Goal: Check status: Check status

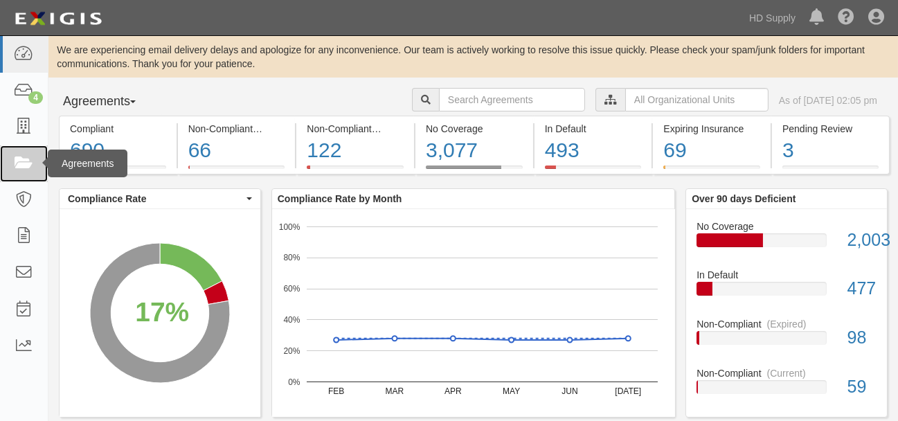
click at [22, 160] on icon at bounding box center [23, 164] width 19 height 16
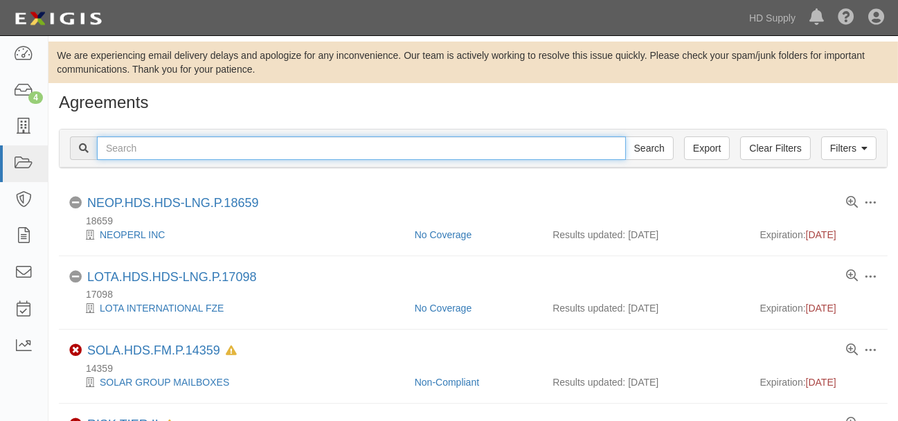
click at [144, 144] on input "text" at bounding box center [361, 148] width 529 height 24
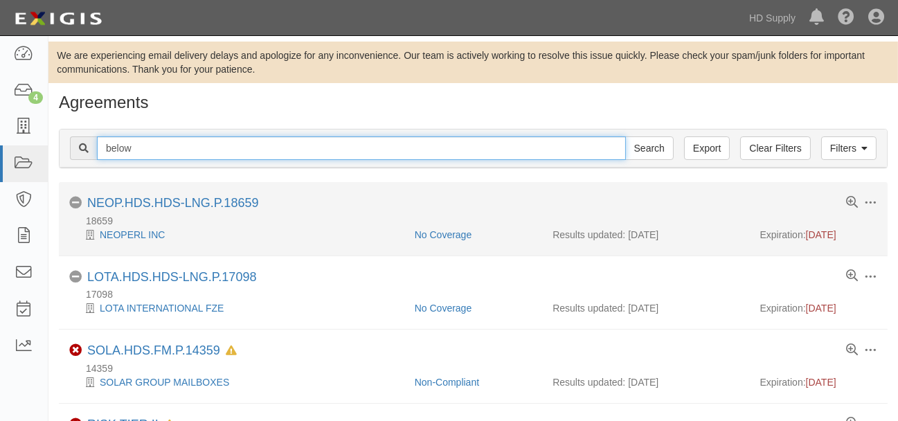
type input "below zero"
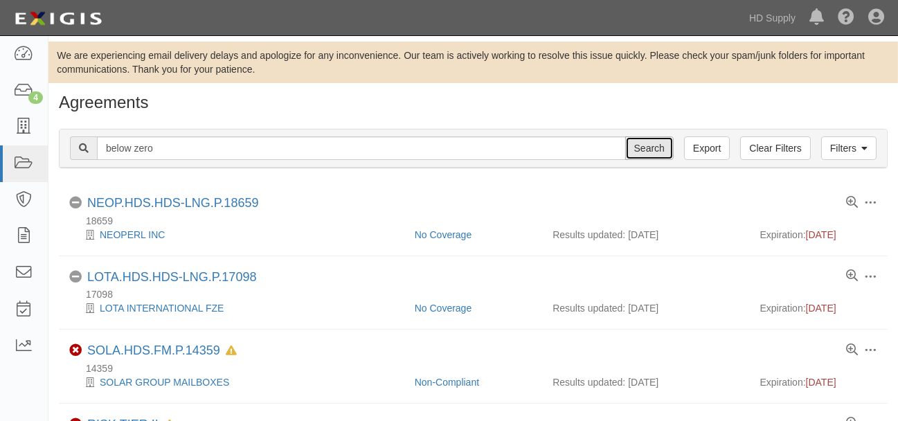
click at [651, 145] on input "Search" at bounding box center [649, 148] width 48 height 24
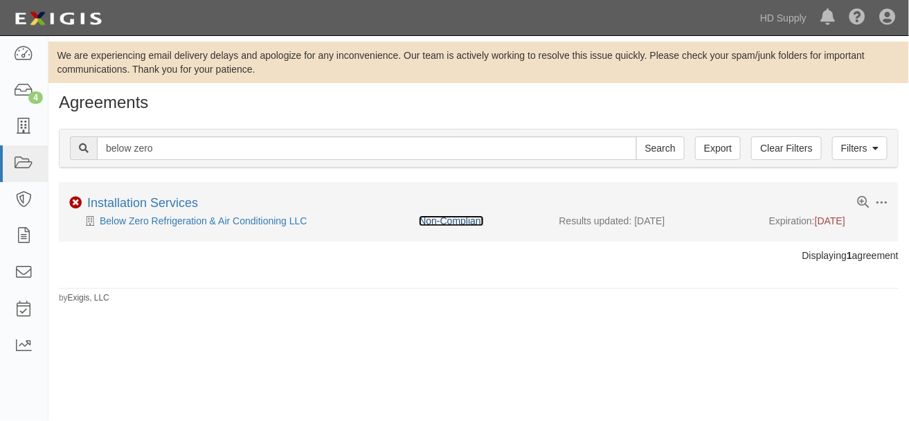
click at [448, 220] on link "Non-Compliant" at bounding box center [451, 220] width 64 height 11
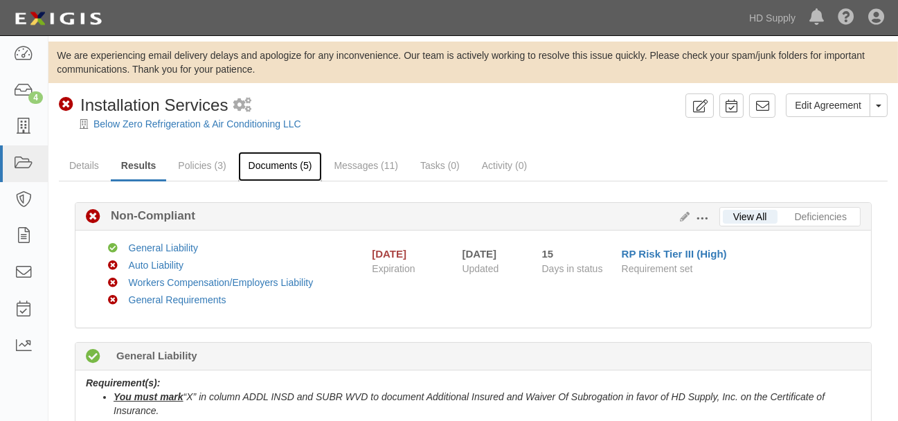
click at [272, 162] on link "Documents (5)" at bounding box center [280, 167] width 84 height 30
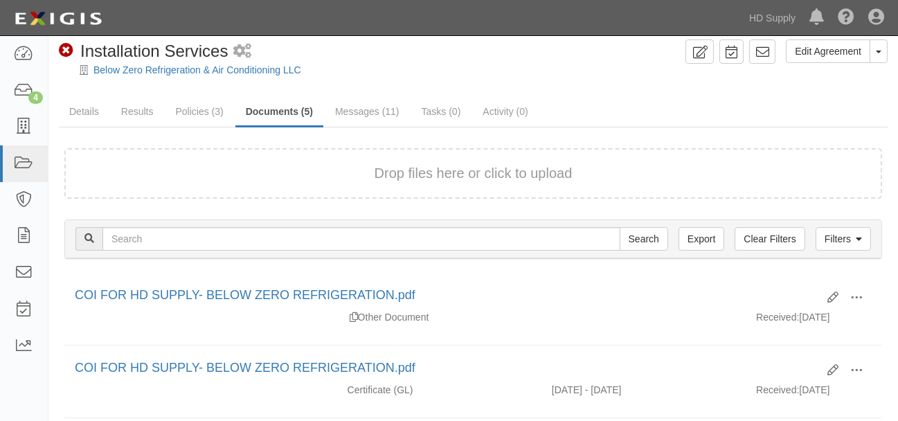
scroll to position [77, 0]
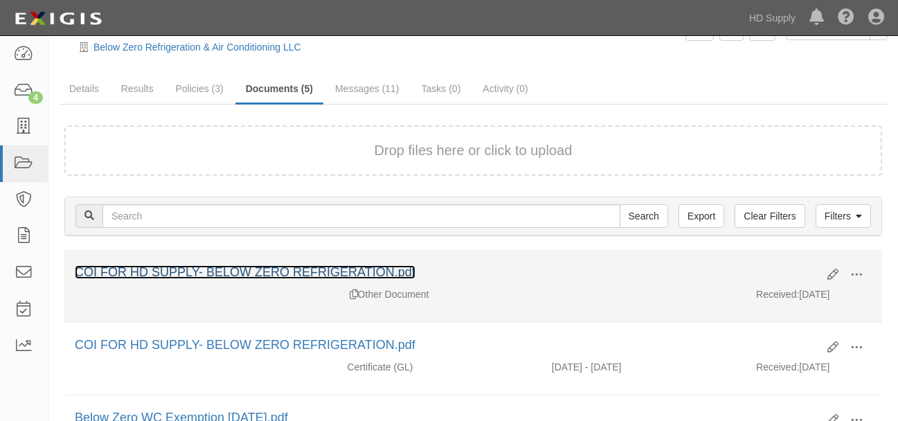
click at [227, 273] on link "COI FOR HD SUPPLY- BELOW ZERO REFRIGERATION.pdf" at bounding box center [245, 272] width 341 height 14
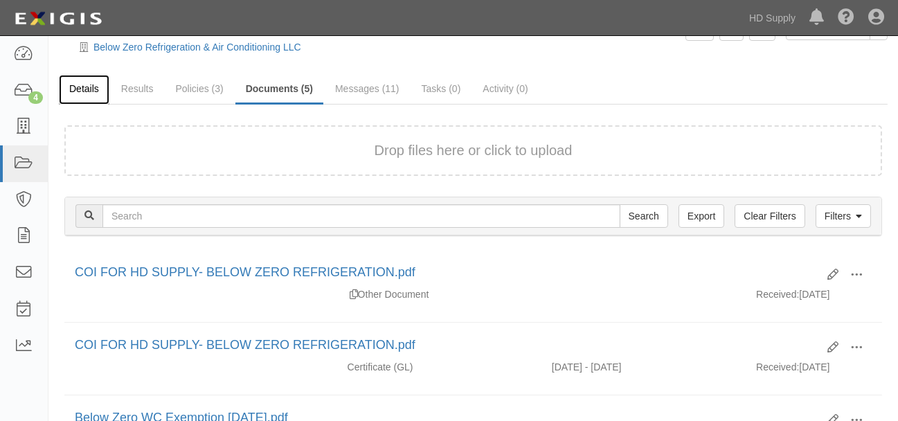
click at [84, 88] on link "Details" at bounding box center [84, 90] width 51 height 30
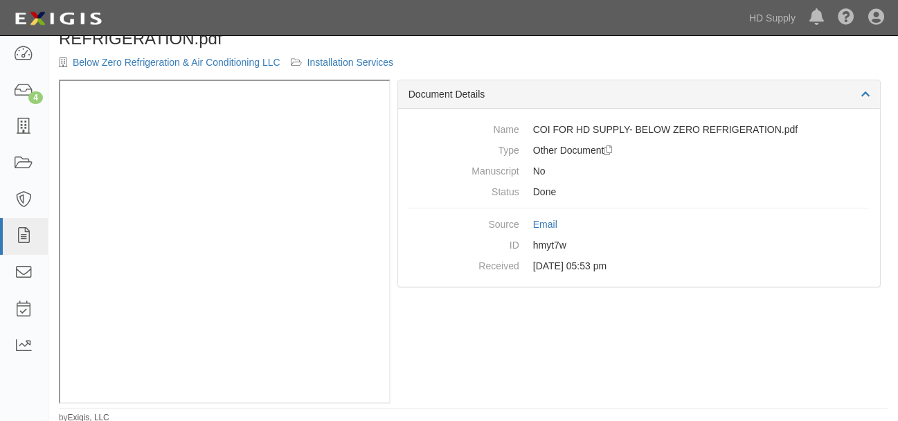
scroll to position [96, 0]
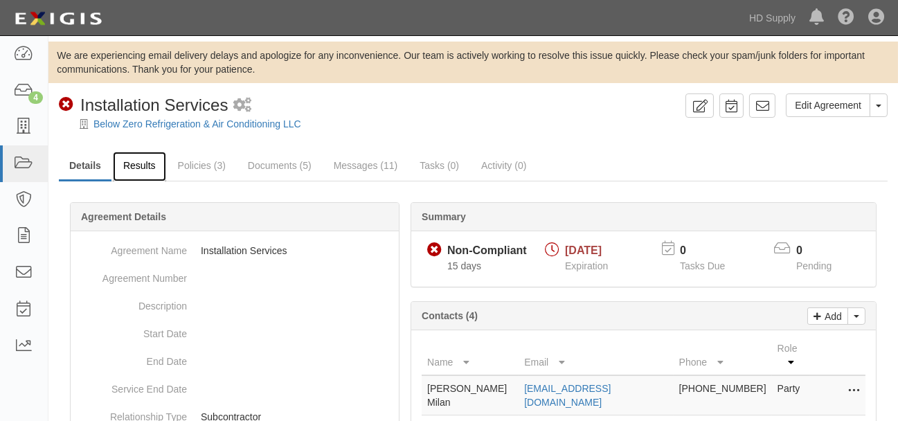
click at [145, 167] on link "Results" at bounding box center [139, 167] width 53 height 30
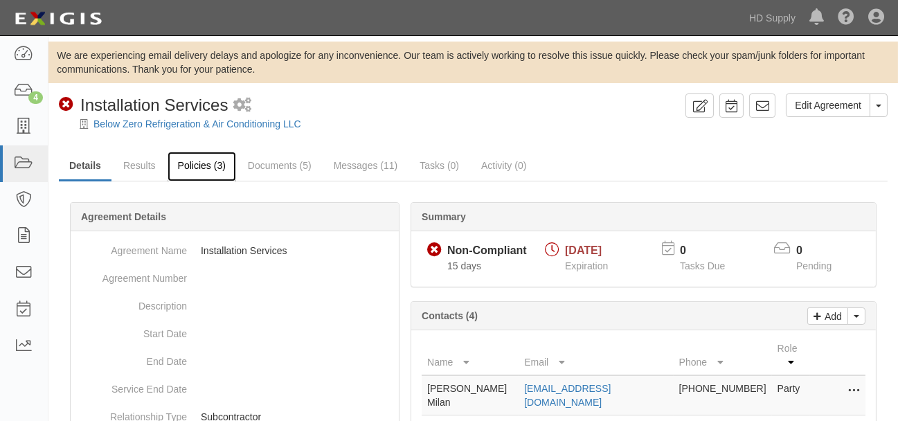
click at [204, 163] on link "Policies (3)" at bounding box center [202, 167] width 69 height 30
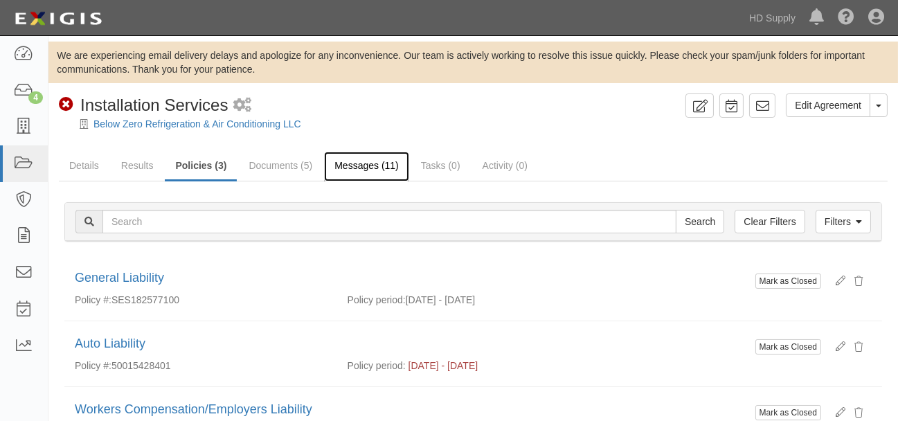
click at [359, 165] on link "Messages (11)" at bounding box center [366, 167] width 85 height 30
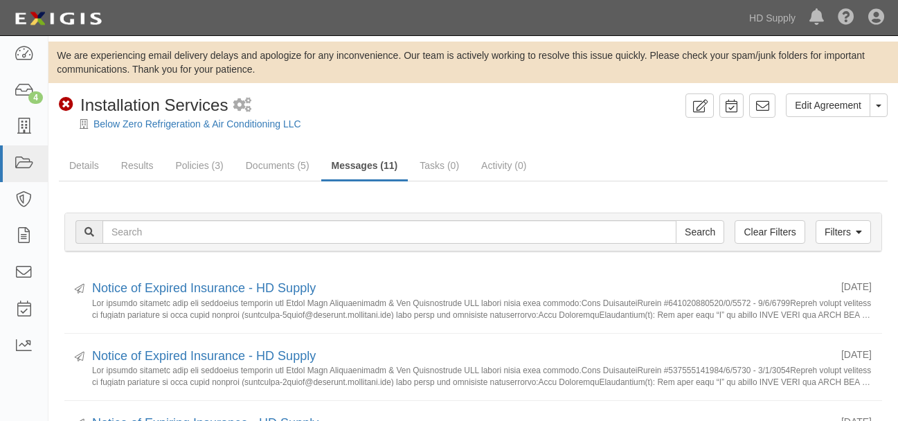
click at [269, 168] on link "Documents (5)" at bounding box center [277, 166] width 84 height 28
click at [191, 166] on link "Policies (3)" at bounding box center [199, 167] width 69 height 30
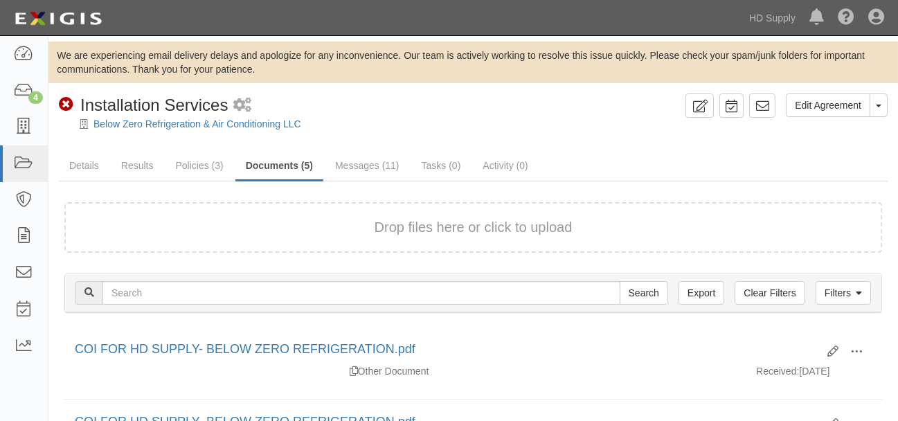
scroll to position [154, 0]
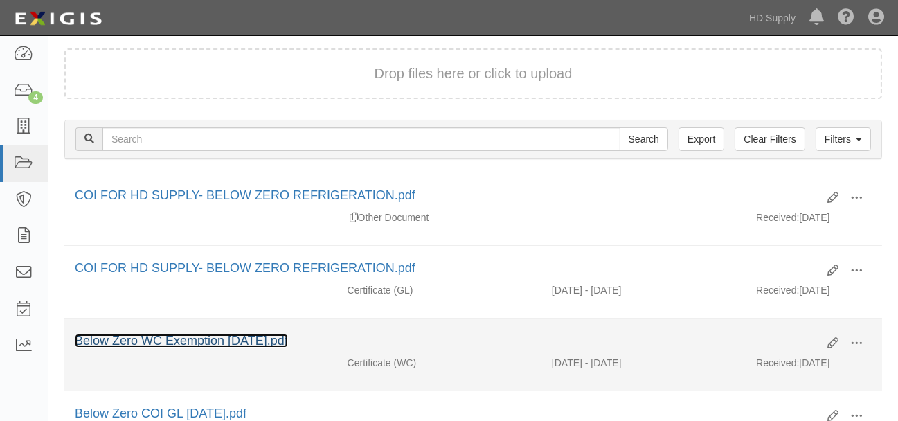
click at [209, 336] on link "Below Zero WC Exemption 08.08.2024.pdf" at bounding box center [181, 341] width 213 height 14
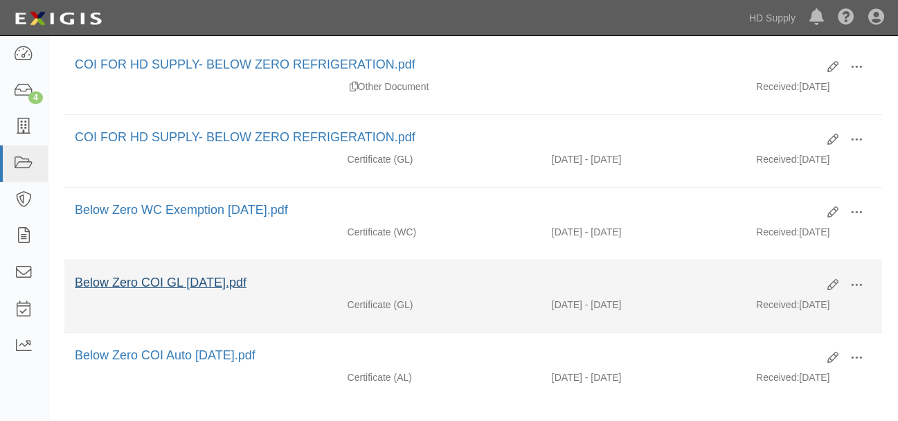
scroll to position [308, 0]
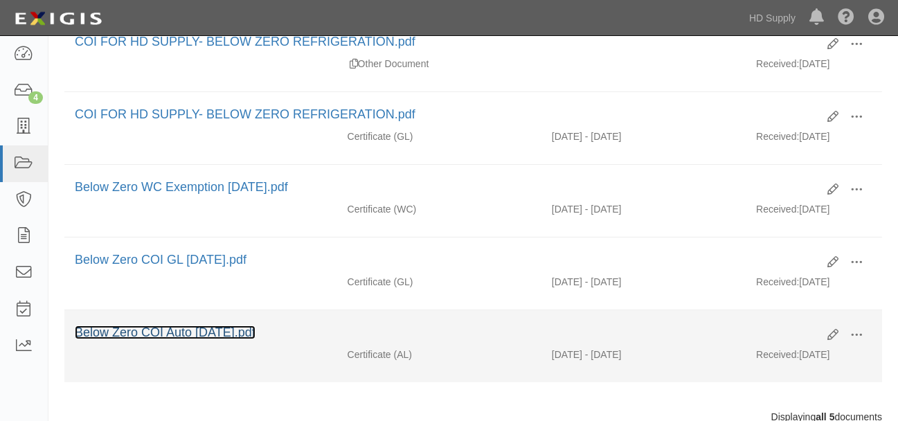
click at [247, 329] on link "Below Zero COI Auto 08.08.2024.pdf" at bounding box center [165, 333] width 181 height 14
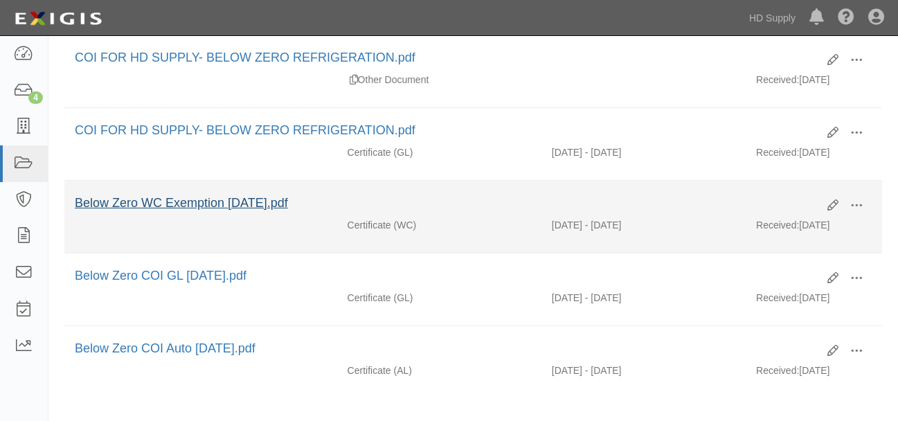
scroll to position [269, 0]
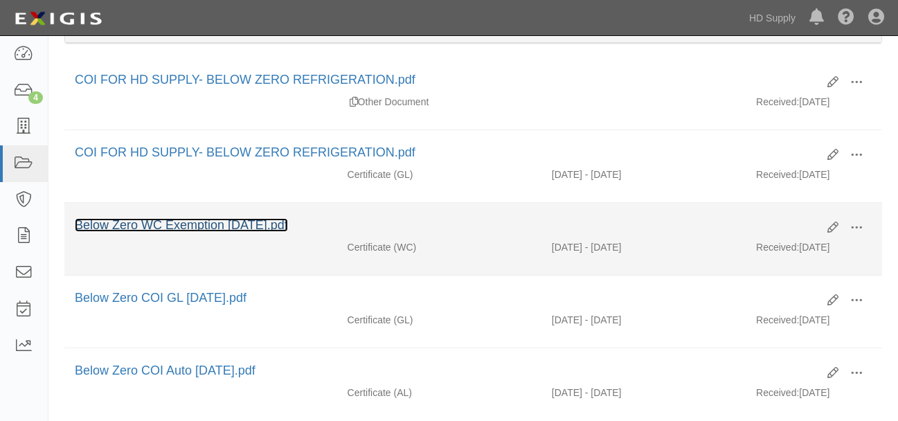
click at [224, 226] on link "Below Zero WC Exemption 08.08.2024.pdf" at bounding box center [181, 225] width 213 height 14
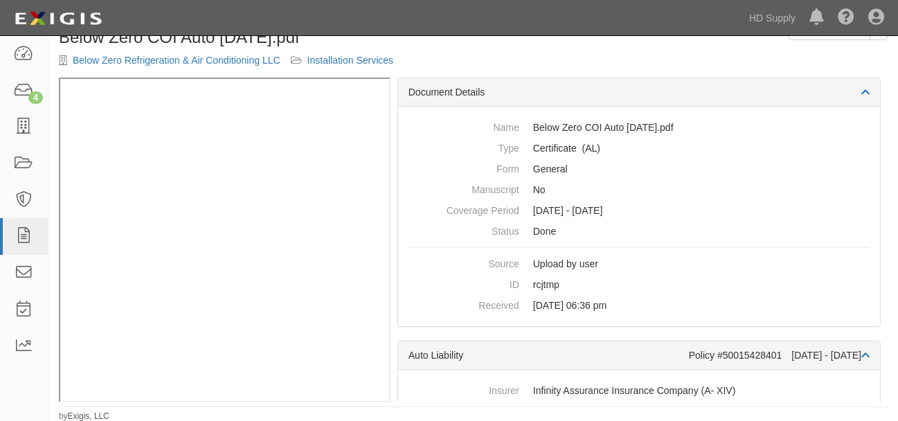
scroll to position [78, 0]
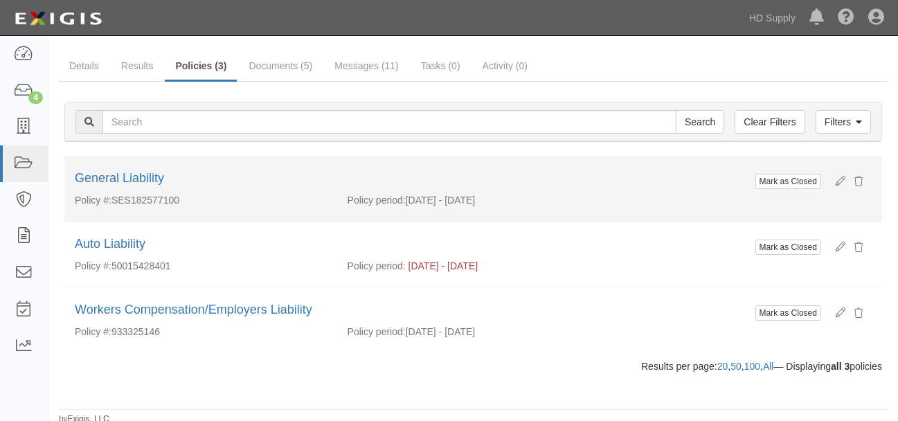
scroll to position [100, 0]
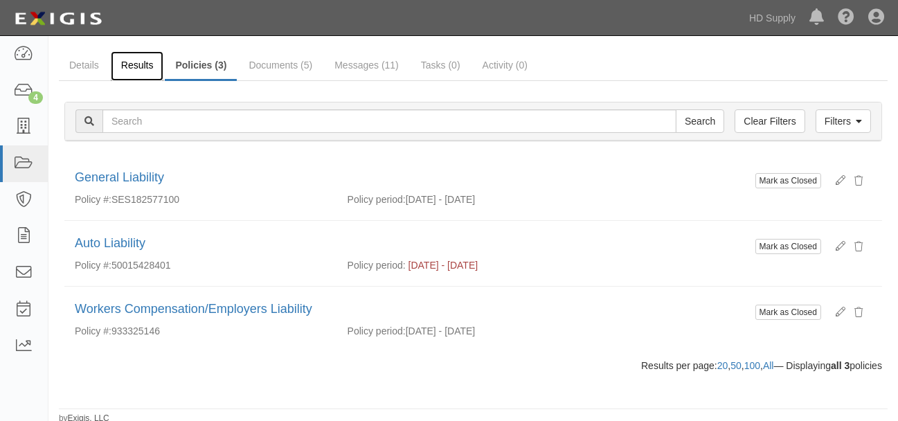
click at [137, 66] on link "Results" at bounding box center [137, 66] width 53 height 30
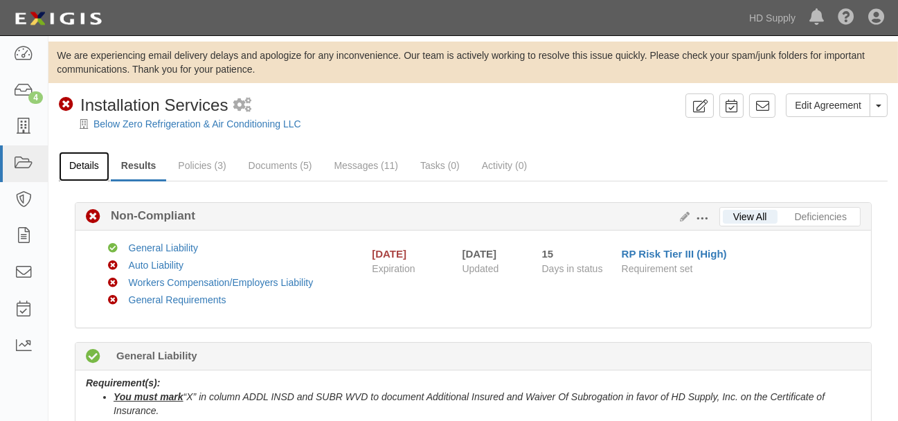
click at [90, 170] on link "Details" at bounding box center [84, 167] width 51 height 30
